Goal: Information Seeking & Learning: Learn about a topic

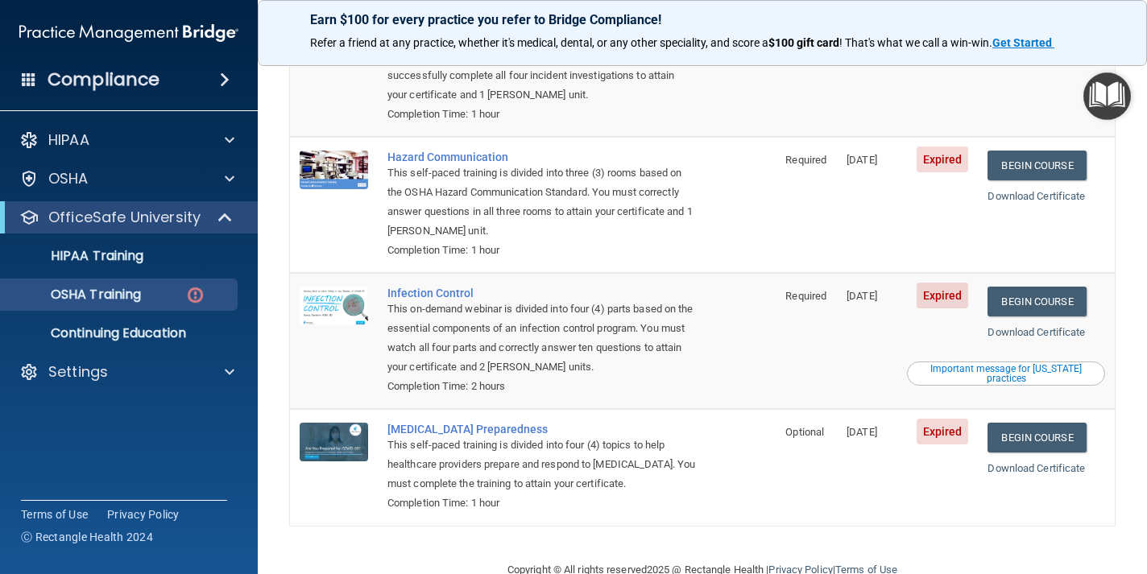
scroll to position [243, 0]
click at [1049, 424] on link "Begin Course" at bounding box center [1036, 439] width 98 height 30
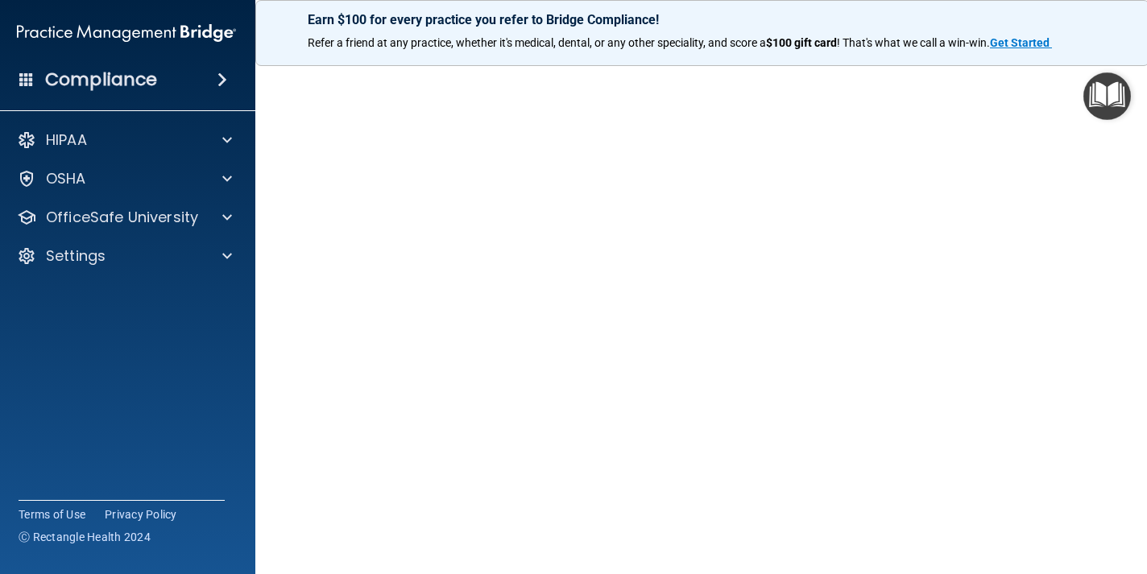
scroll to position [77, 0]
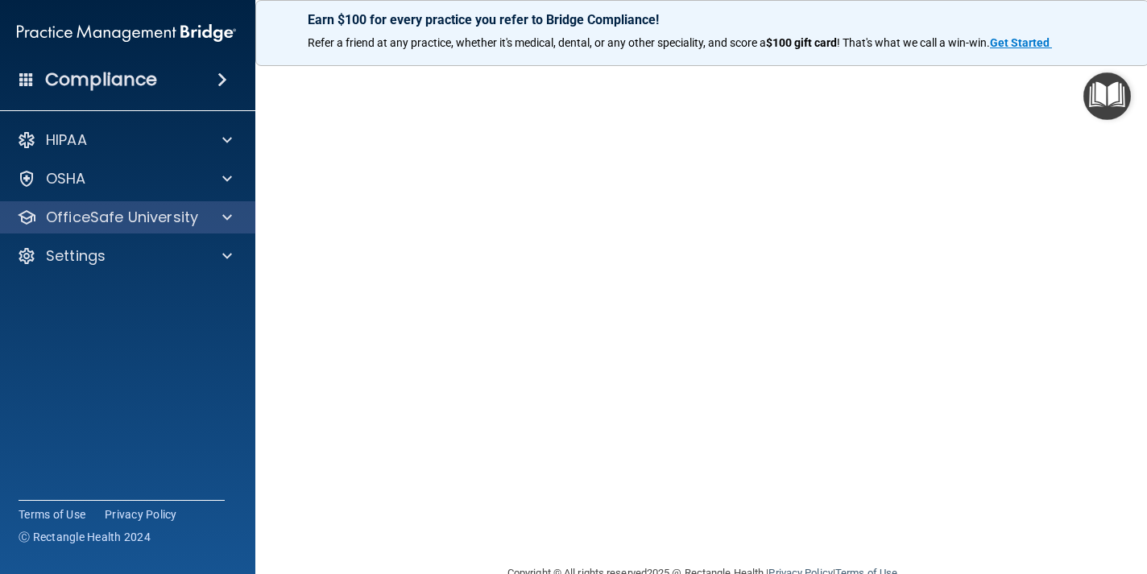
click at [101, 221] on p "OfficeSafe University" at bounding box center [122, 217] width 152 height 19
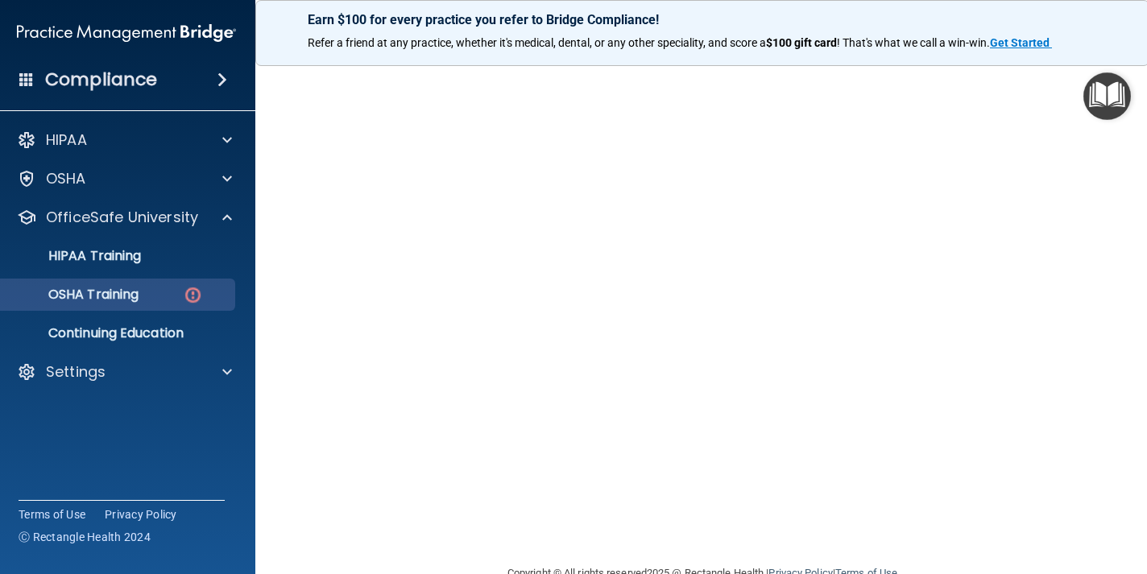
click at [124, 294] on p "OSHA Training" at bounding box center [73, 295] width 130 height 16
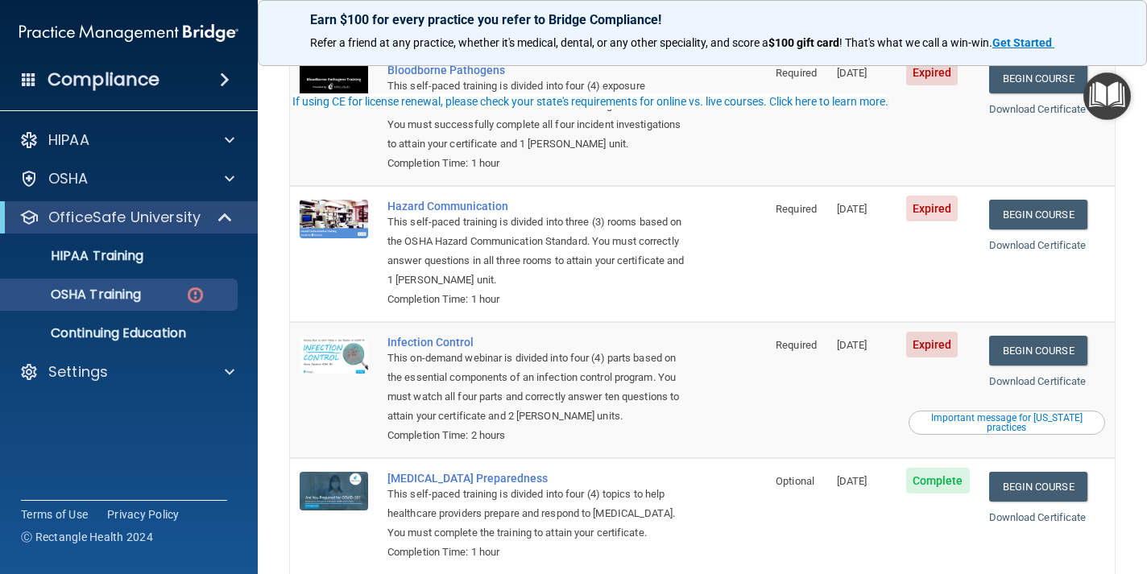
scroll to position [203, 0]
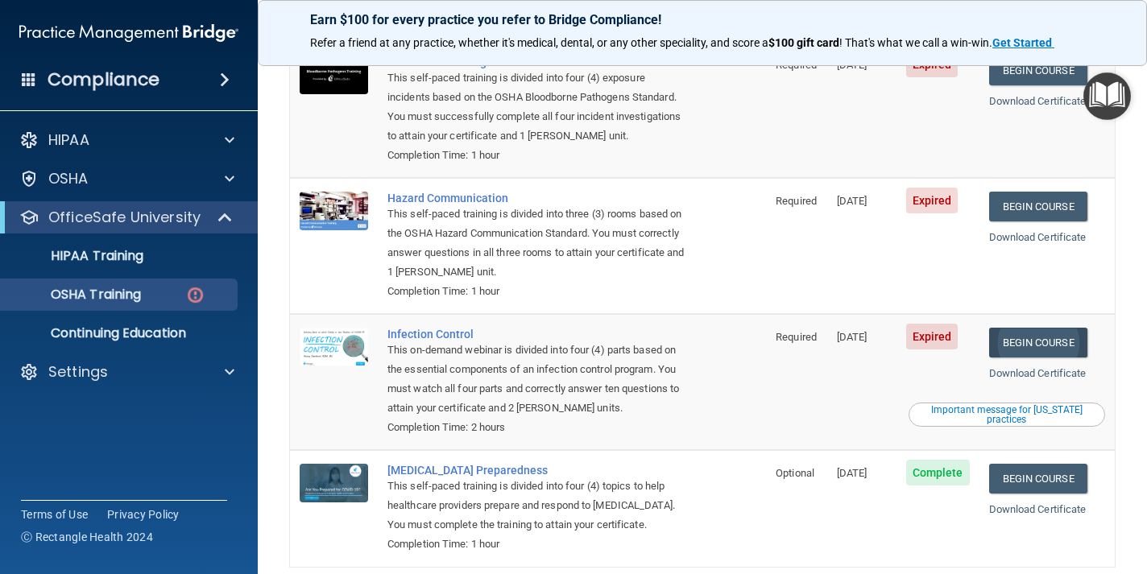
click at [1050, 328] on link "Begin Course" at bounding box center [1038, 343] width 98 height 30
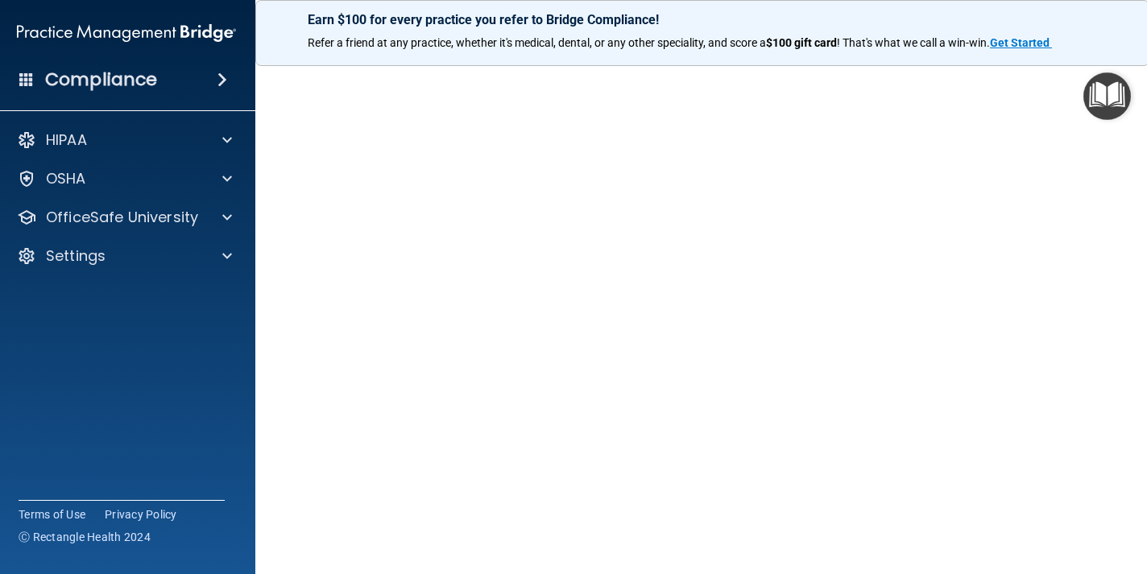
scroll to position [69, 0]
